Goal: Check status

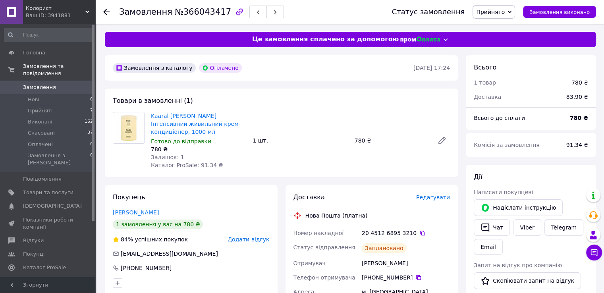
click at [39, 84] on span "Замовлення" at bounding box center [39, 87] width 33 height 7
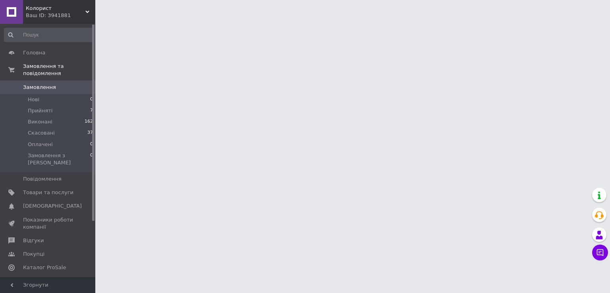
click at [39, 278] on span "Аналітика" at bounding box center [36, 281] width 27 height 7
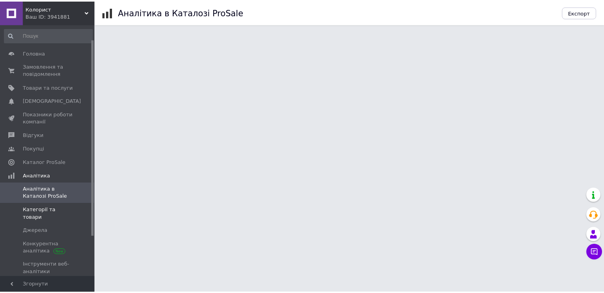
scroll to position [70, 0]
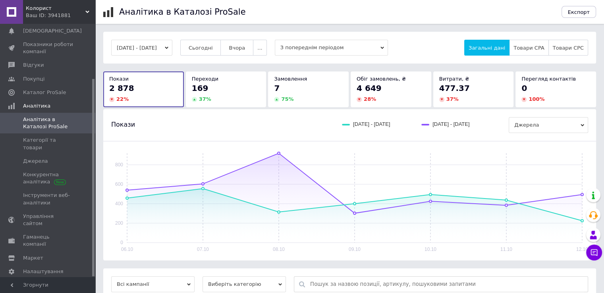
click at [172, 45] on button "[DATE] - [DATE]" at bounding box center [141, 48] width 61 height 16
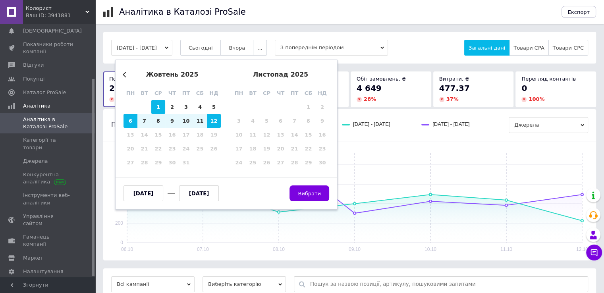
click at [158, 111] on div "1" at bounding box center [158, 107] width 14 height 14
type input "[DATE]"
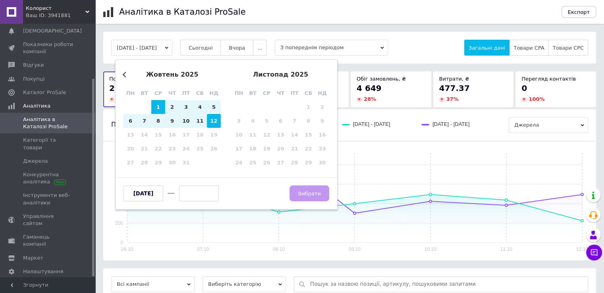
click at [215, 121] on div "12" at bounding box center [214, 121] width 14 height 14
type input "[DATE]"
click at [308, 197] on button "Вибрати" at bounding box center [309, 193] width 40 height 16
